Goal: Navigation & Orientation: Find specific page/section

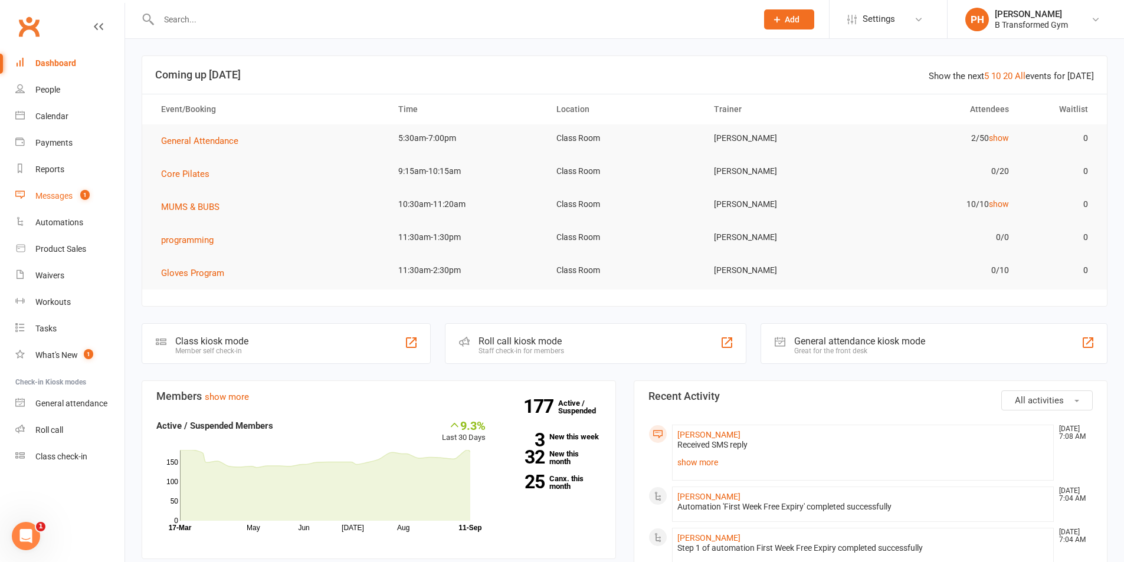
click at [49, 191] on link "Messages 1" at bounding box center [69, 196] width 109 height 27
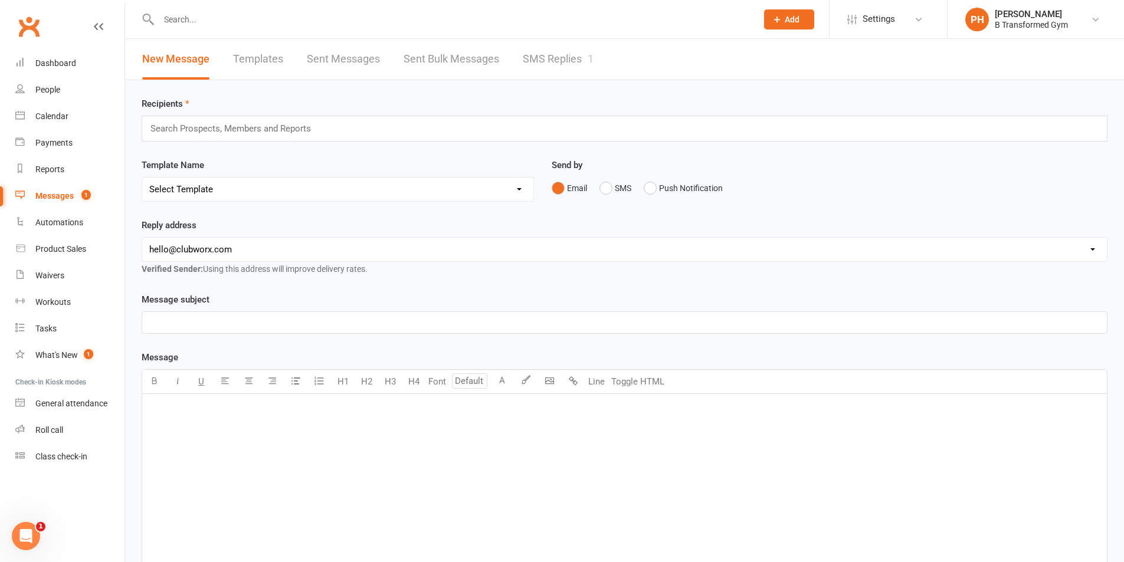
click at [536, 60] on link "SMS Replies 1" at bounding box center [558, 59] width 71 height 41
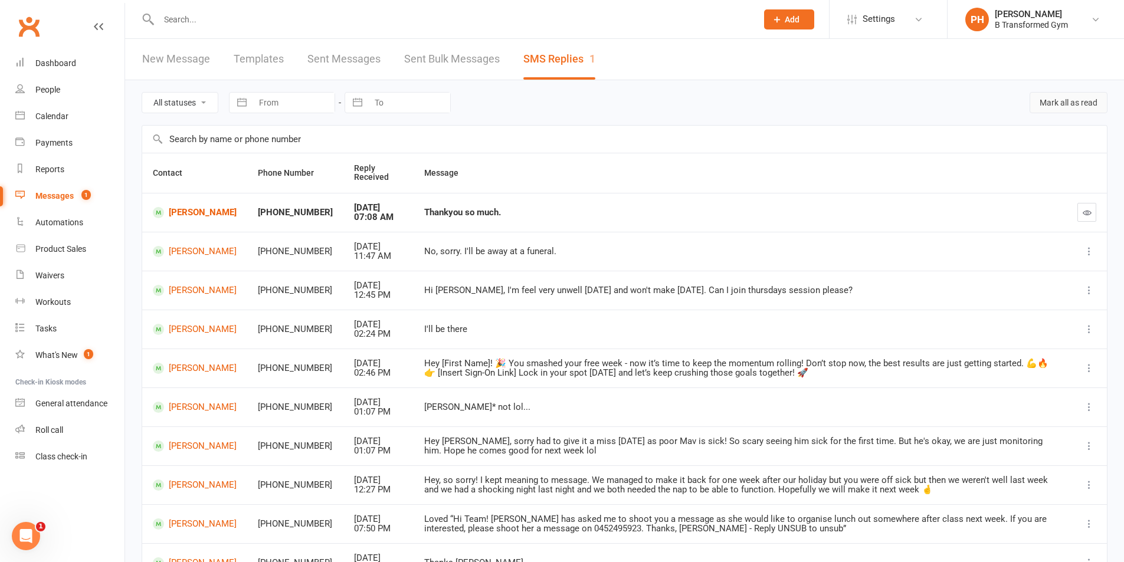
drag, startPoint x: 1082, startPoint y: 97, endPoint x: 612, endPoint y: 63, distance: 471.0
click at [1083, 98] on button "Mark all as read" at bounding box center [1069, 102] width 78 height 21
click at [61, 117] on div "Calendar" at bounding box center [51, 116] width 33 height 9
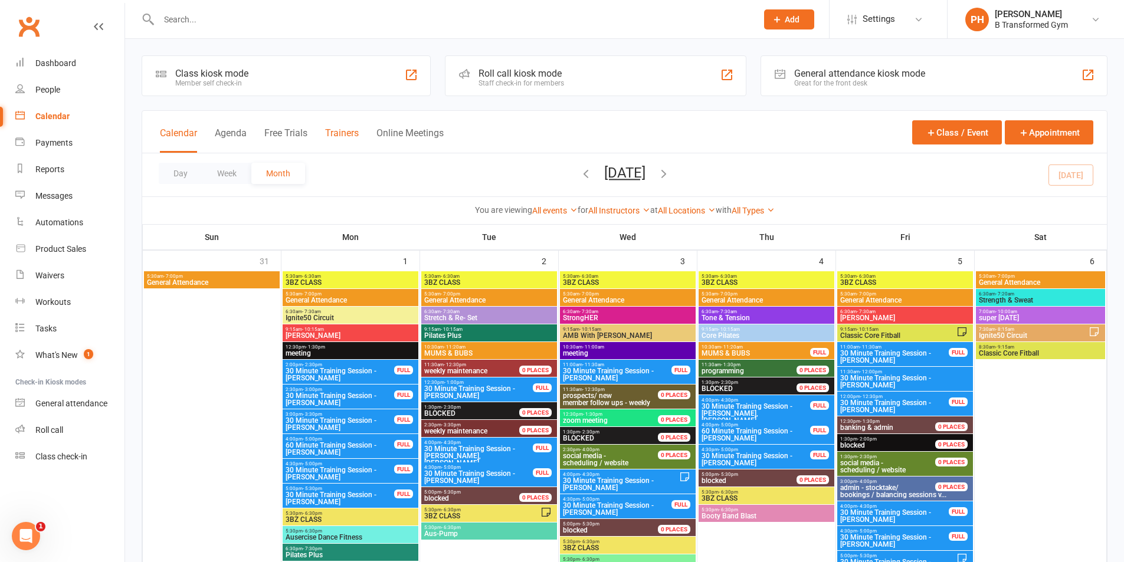
click at [344, 136] on button "Trainers" at bounding box center [342, 139] width 34 height 25
